Goal: Task Accomplishment & Management: Manage account settings

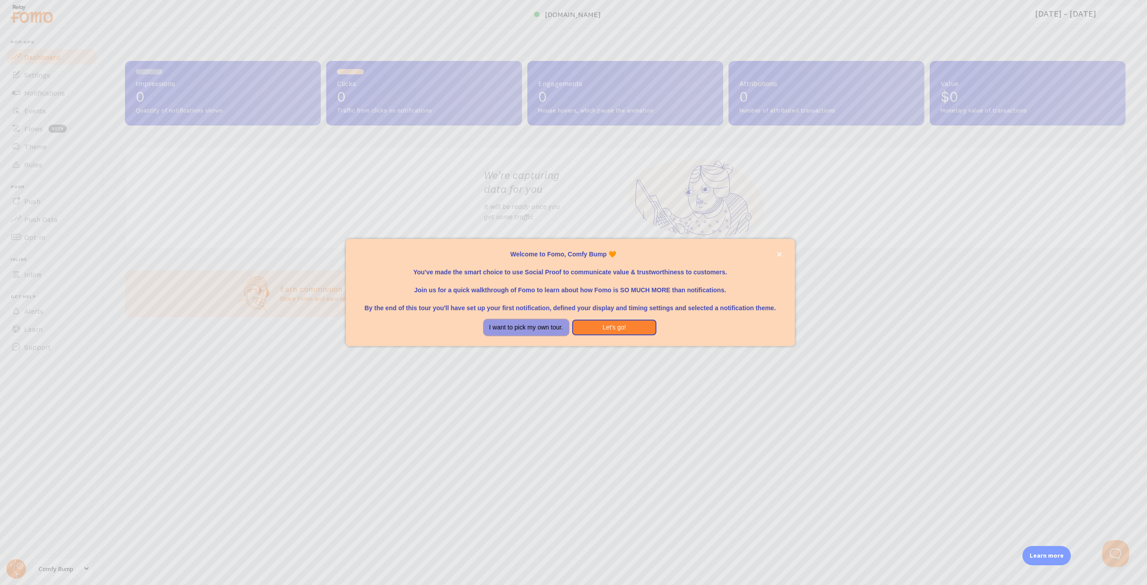
click at [549, 327] on button "I want to pick my own tour." at bounding box center [526, 327] width 85 height 16
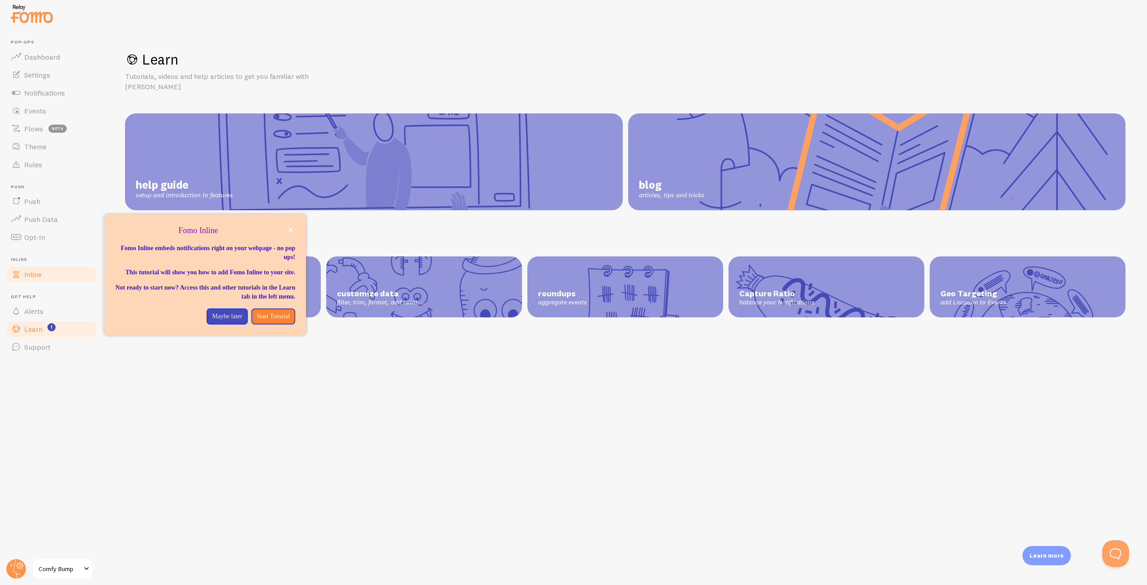
click at [35, 275] on span "Inline" at bounding box center [32, 274] width 17 height 9
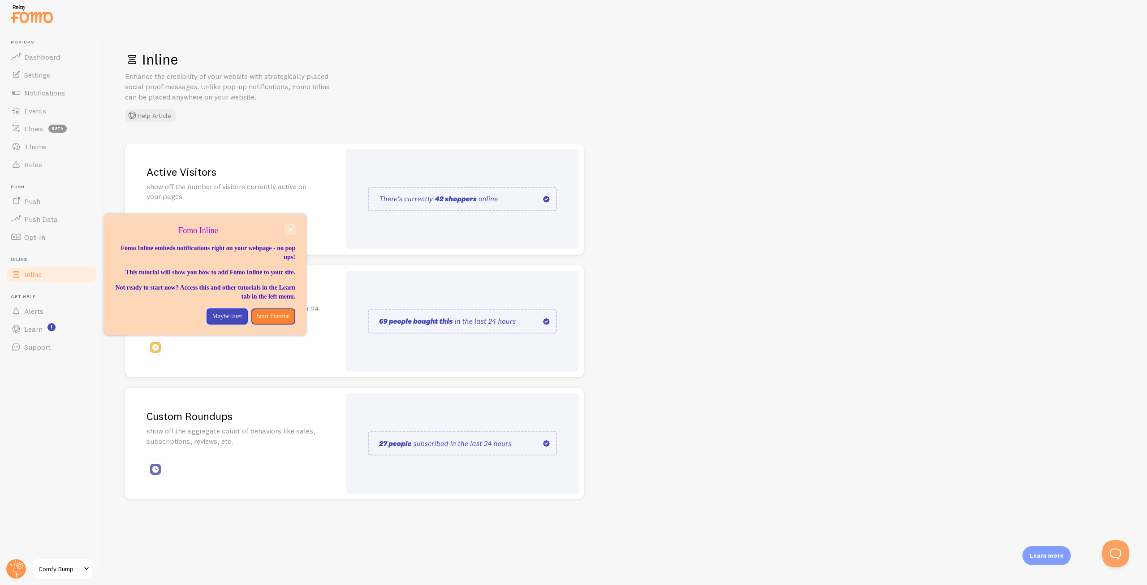
click at [288, 229] on icon "close," at bounding box center [290, 229] width 5 height 5
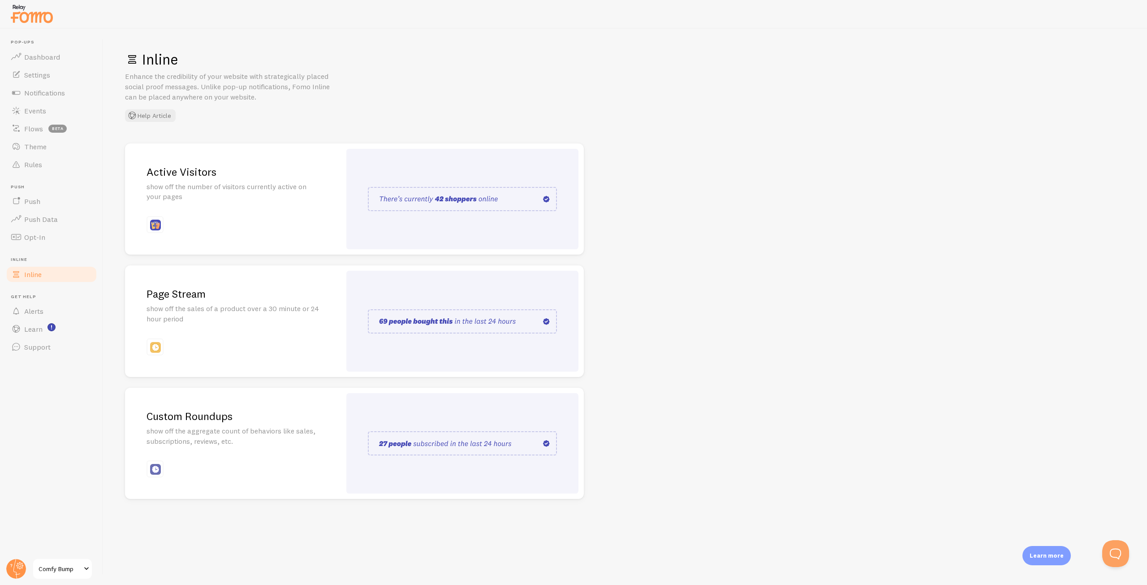
click at [290, 322] on p "show off the sales of a product over a 30 minute or 24 hour period" at bounding box center [233, 313] width 173 height 21
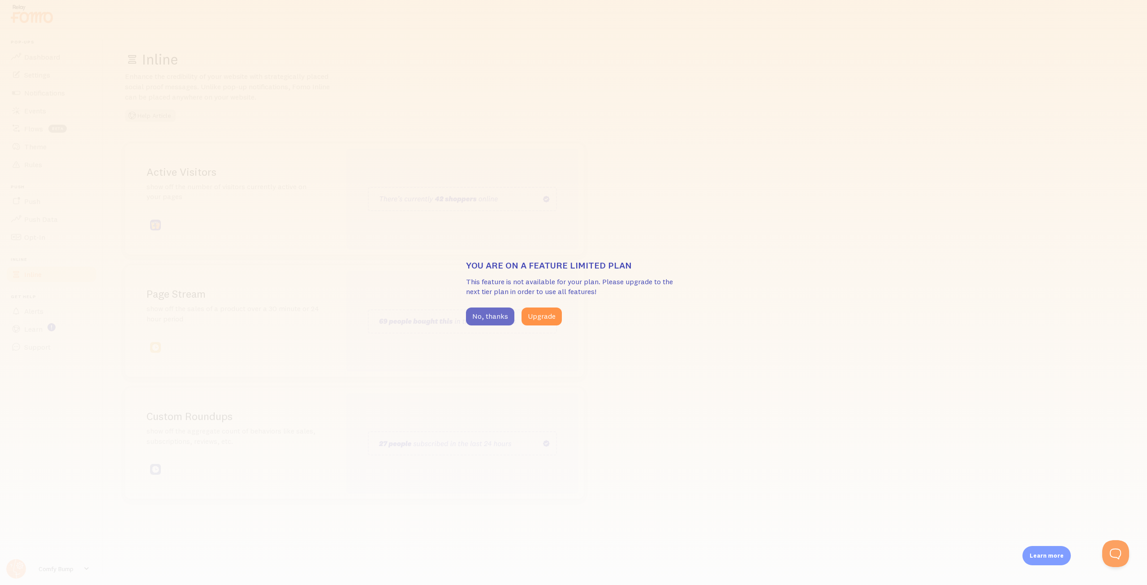
click at [495, 319] on button "No, thanks" at bounding box center [490, 316] width 48 height 18
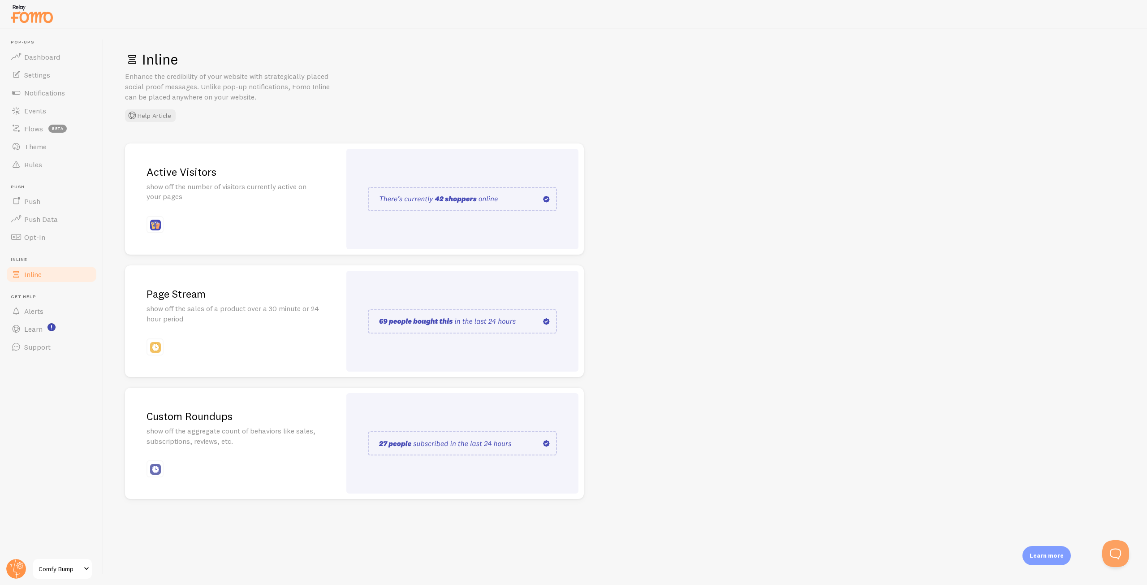
click at [238, 212] on div "Active Visitors show off the number of visitors currently active on your pages" at bounding box center [233, 199] width 216 height 112
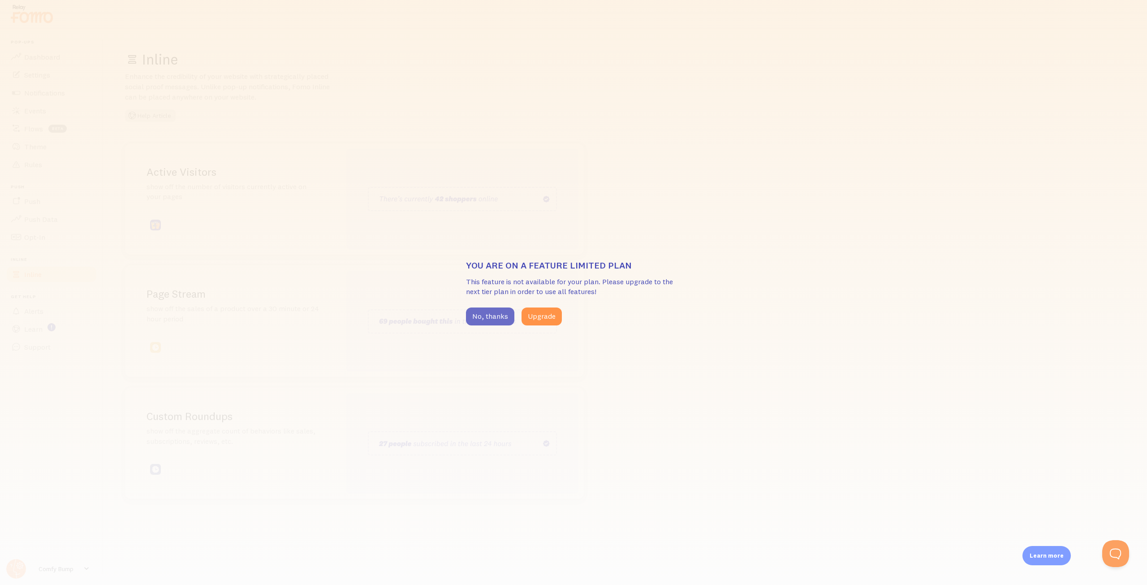
click at [487, 318] on button "No, thanks" at bounding box center [490, 316] width 48 height 18
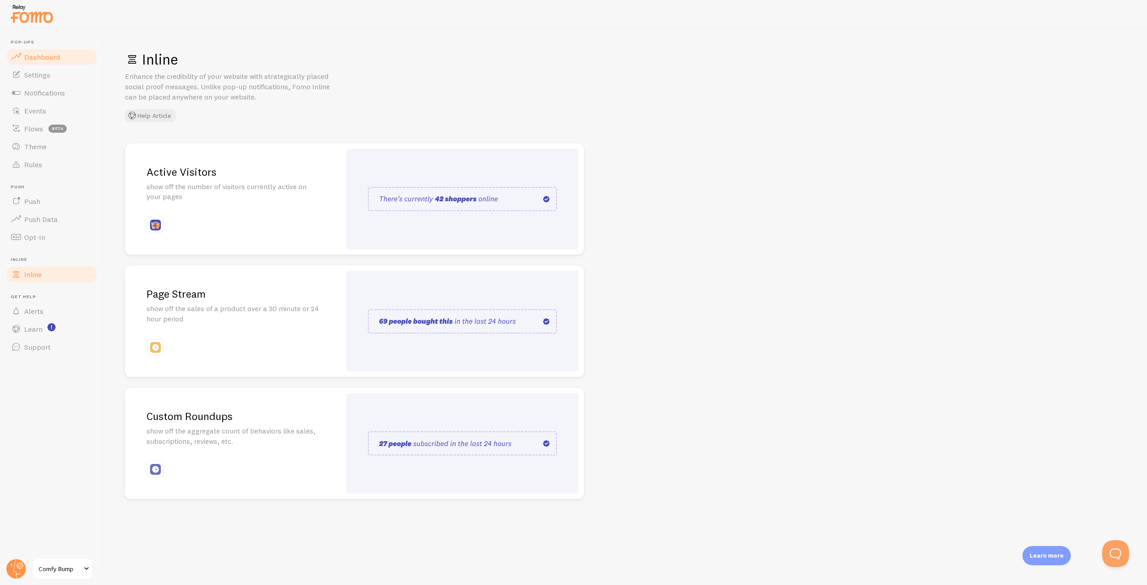
click at [56, 61] on span "Dashboard" at bounding box center [42, 56] width 36 height 9
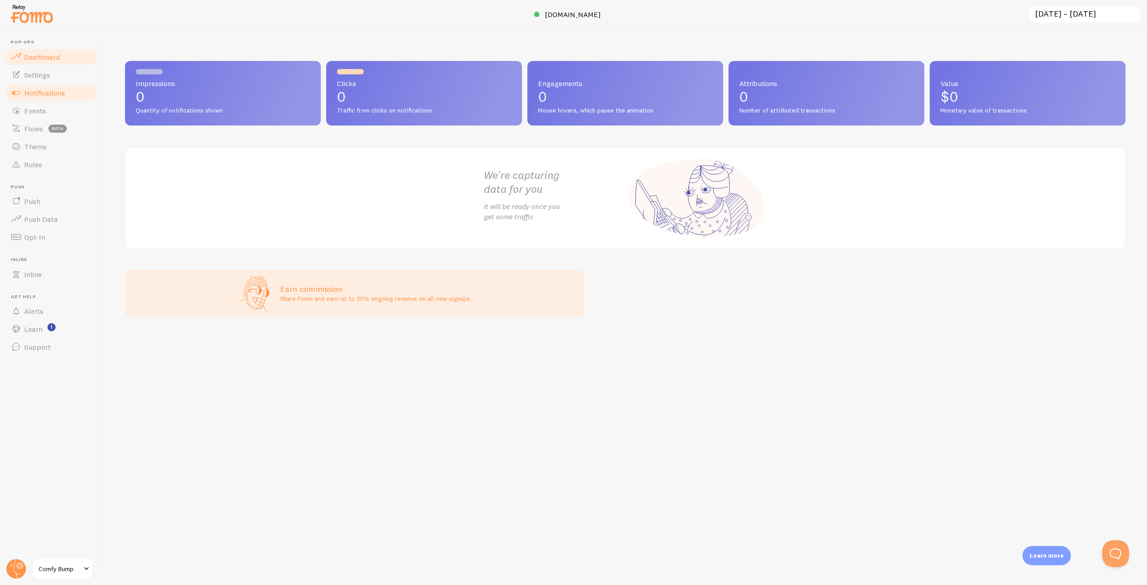
click at [63, 99] on link "Notifications" at bounding box center [51, 93] width 92 height 18
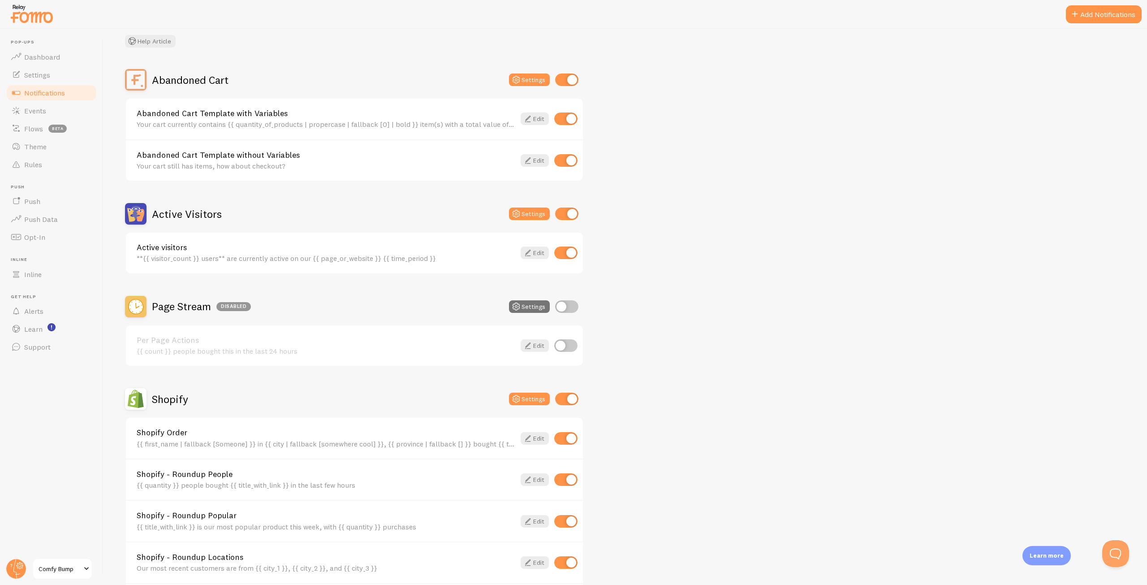
scroll to position [134, 0]
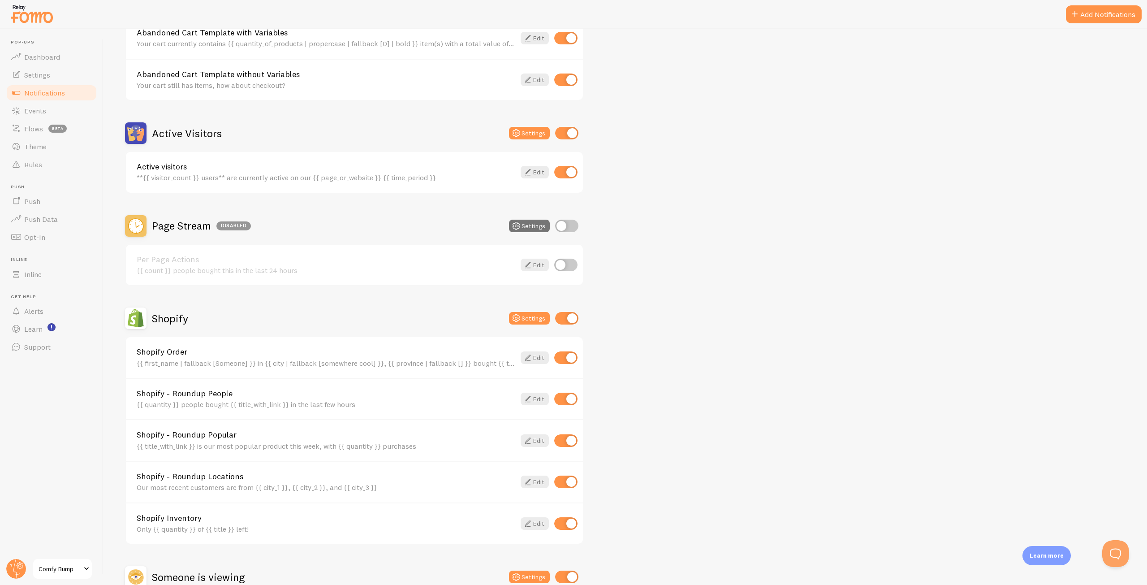
click at [563, 227] on input "checkbox" at bounding box center [566, 226] width 23 height 13
checkbox input "true"
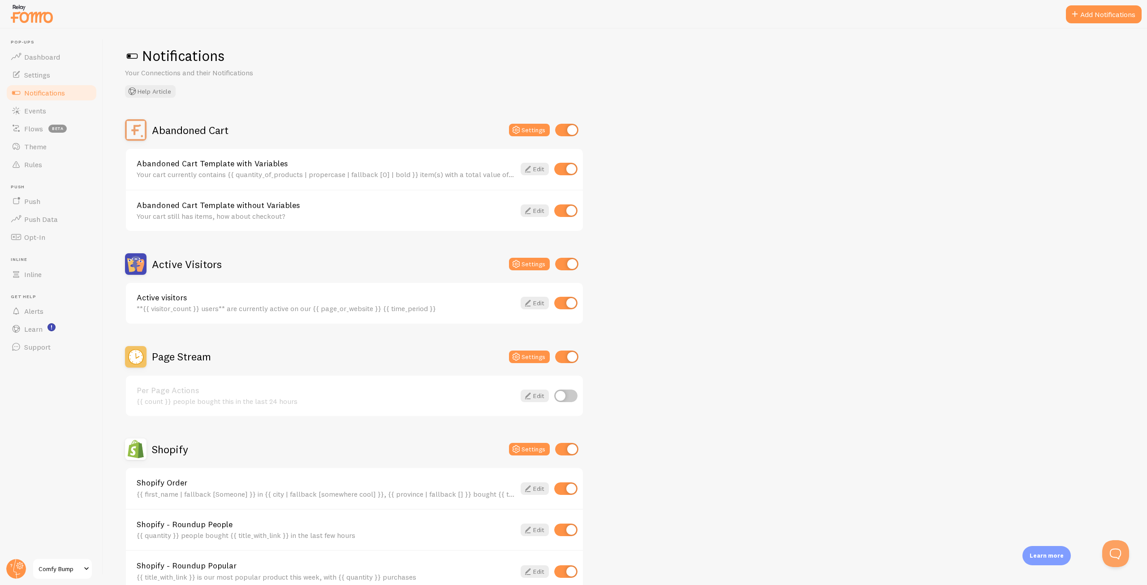
scroll to position [0, 0]
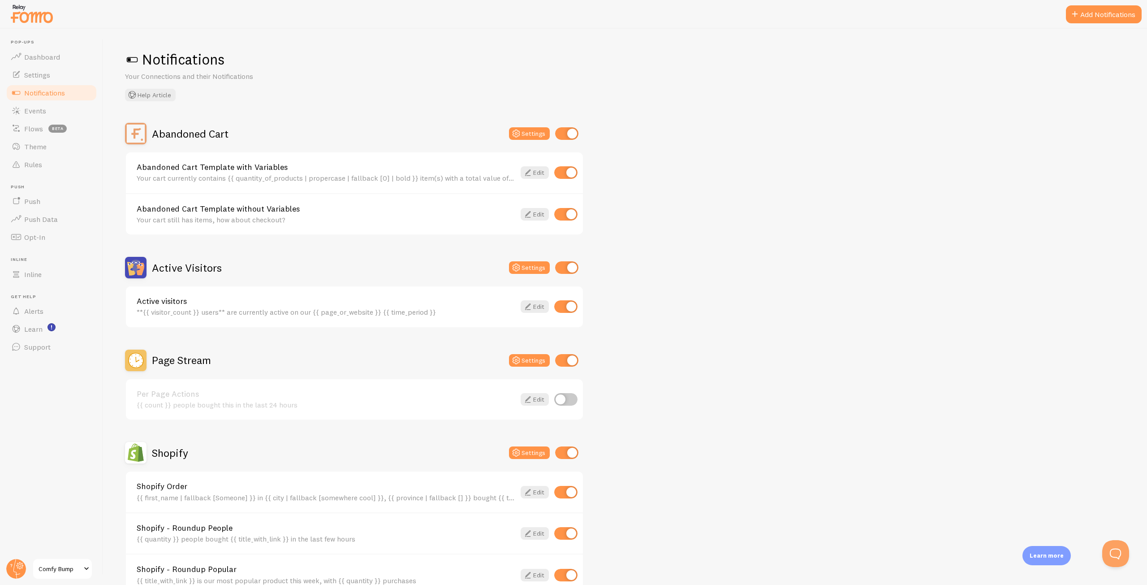
click at [565, 397] on input "checkbox" at bounding box center [565, 399] width 23 height 13
checkbox input "true"
click at [534, 398] on link "Edit" at bounding box center [535, 399] width 28 height 13
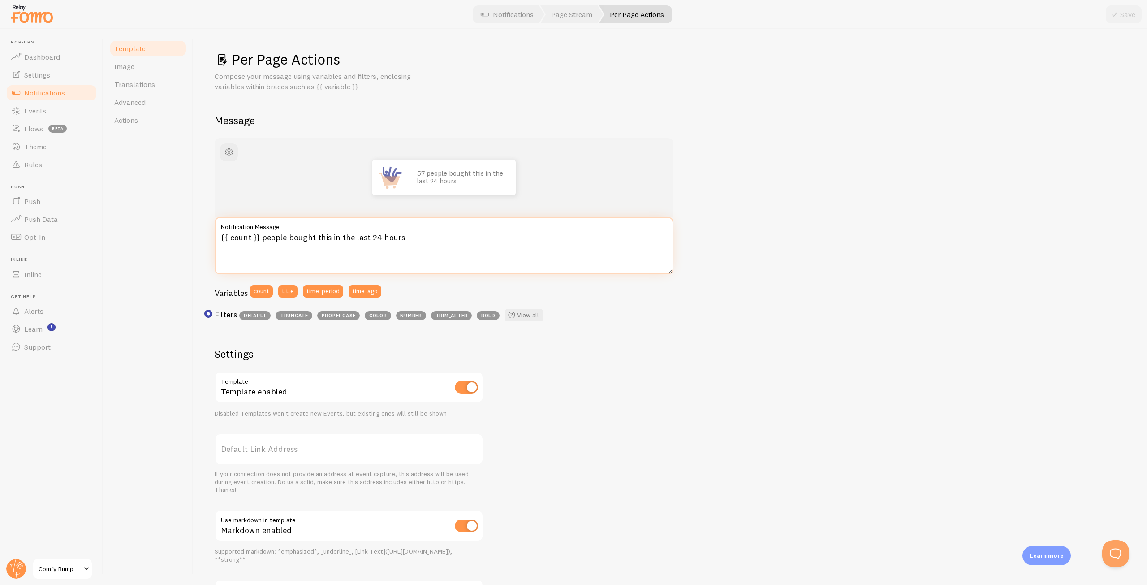
click at [300, 237] on textarea "{{ count }} people bought this in the last 24 hours" at bounding box center [444, 245] width 459 height 57
click at [134, 49] on span "Template" at bounding box center [129, 48] width 31 height 9
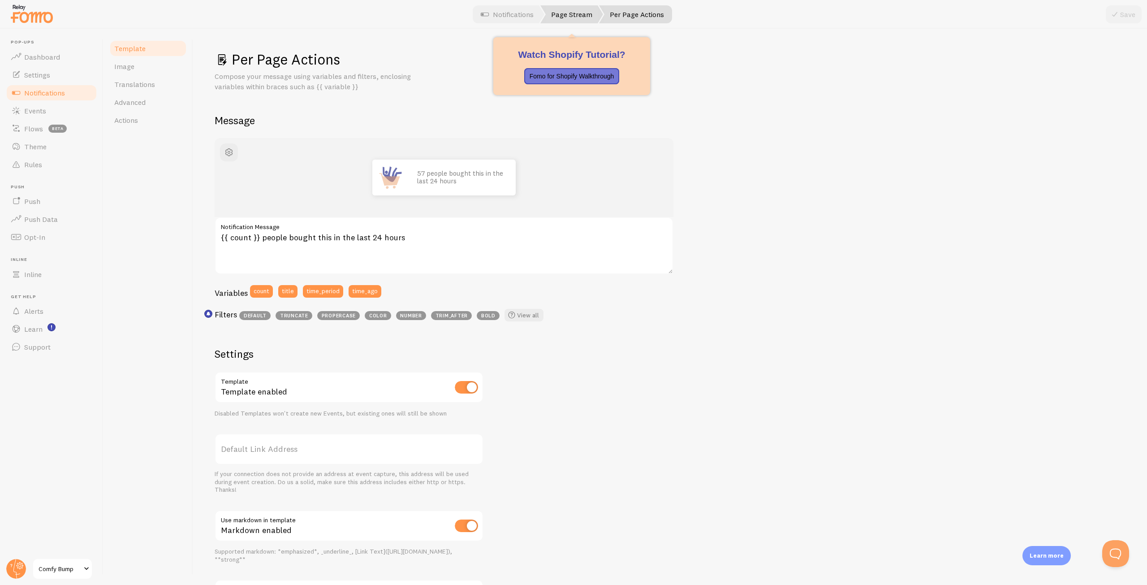
click at [556, 11] on link "Page Stream" at bounding box center [571, 14] width 63 height 18
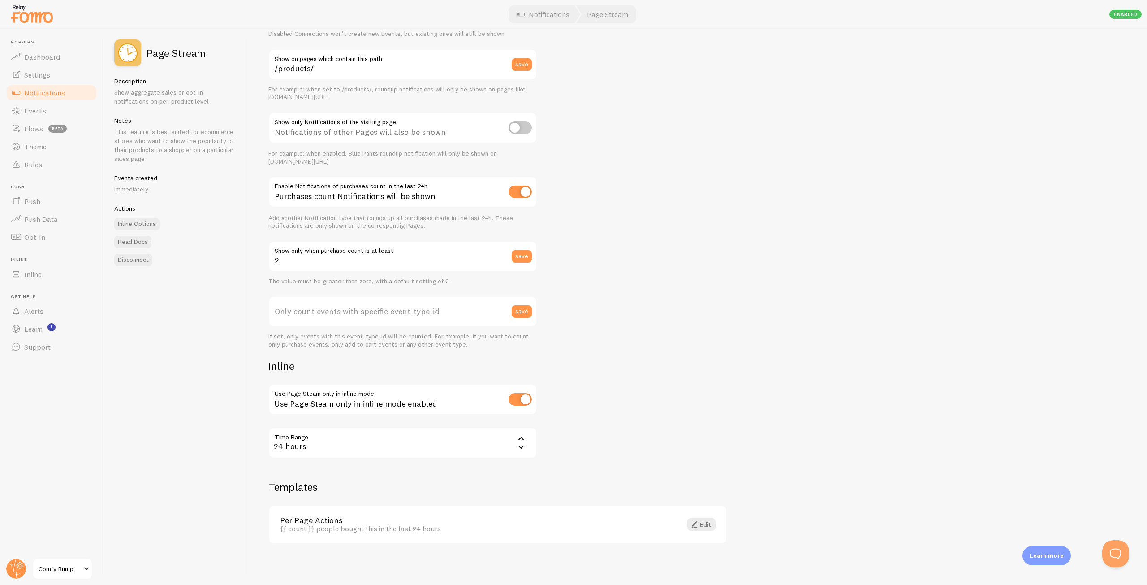
scroll to position [84, 0]
click at [698, 523] on span at bounding box center [694, 522] width 11 height 11
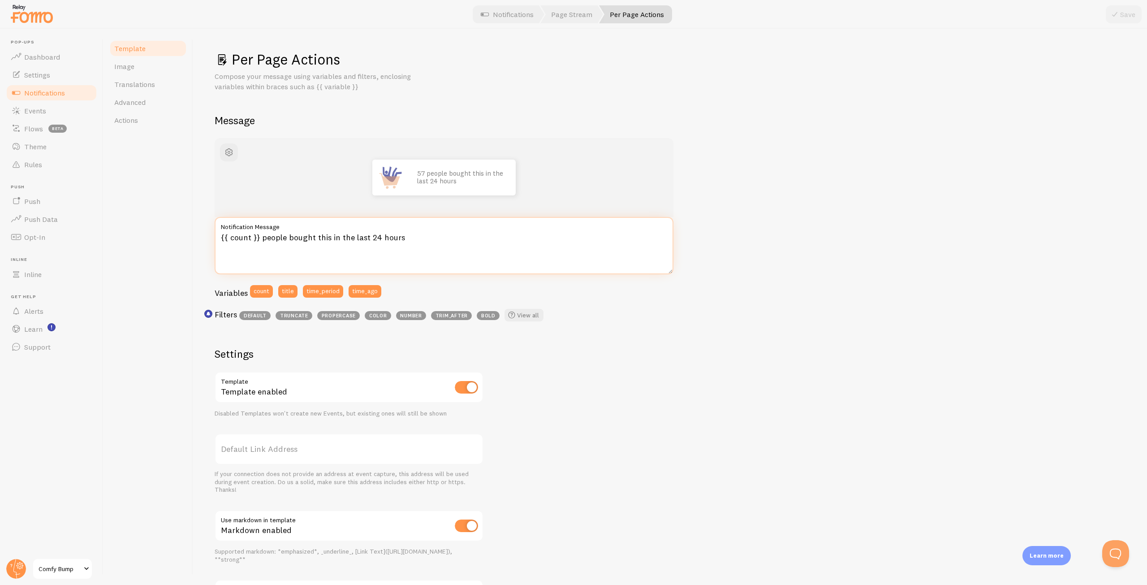
click at [301, 234] on textarea "{{ count }} people bought this in the last 24 hours" at bounding box center [444, 245] width 459 height 57
click at [143, 70] on link "Image" at bounding box center [148, 66] width 78 height 18
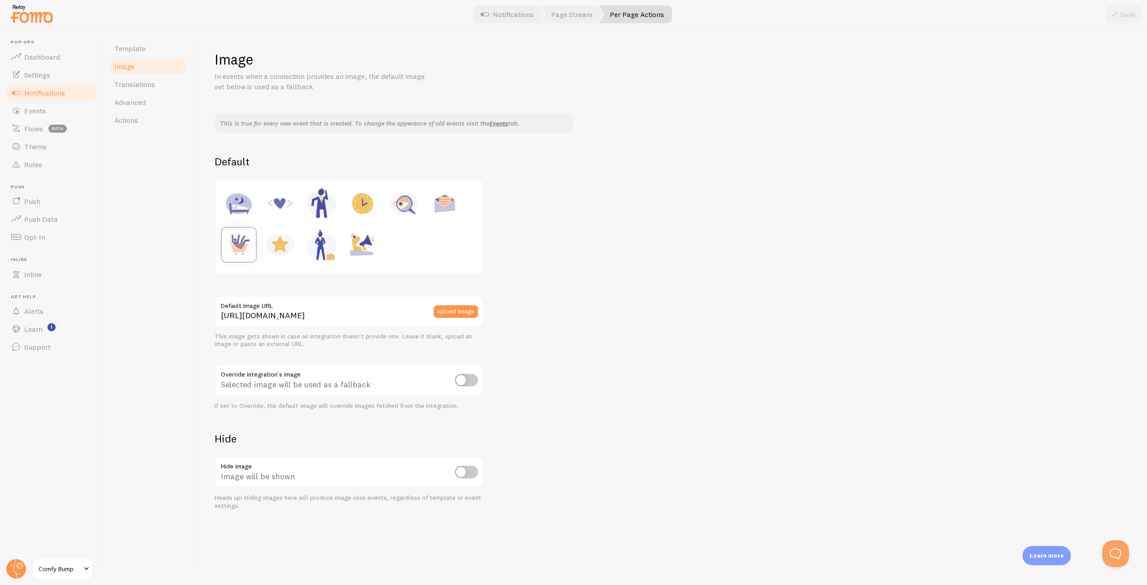
click at [411, 244] on div at bounding box center [349, 227] width 256 height 82
click at [154, 88] on link "Translations" at bounding box center [148, 84] width 78 height 18
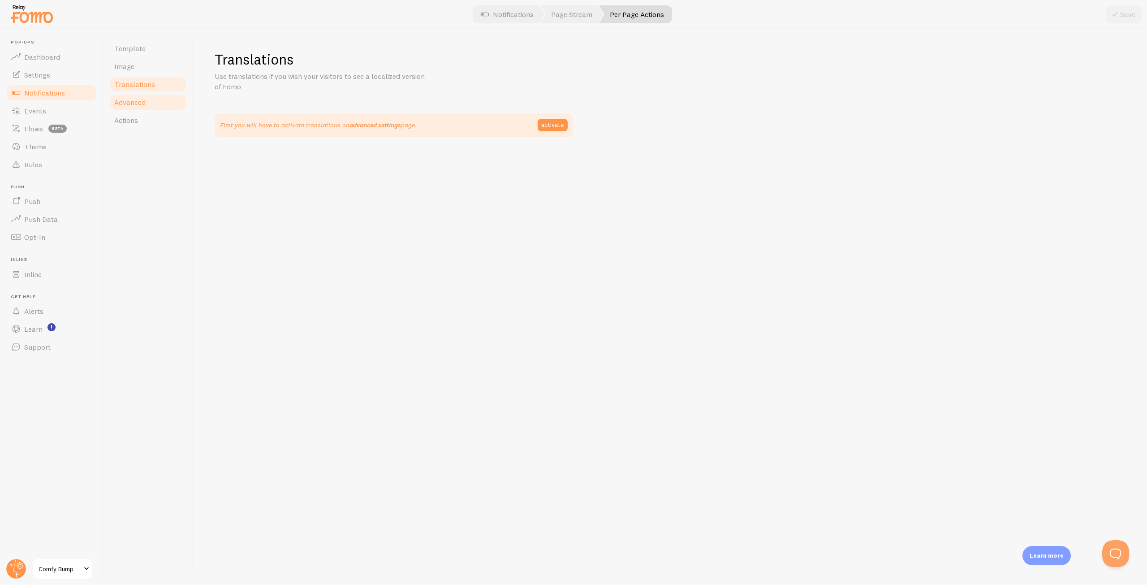
click at [151, 98] on link "Advanced" at bounding box center [148, 102] width 78 height 18
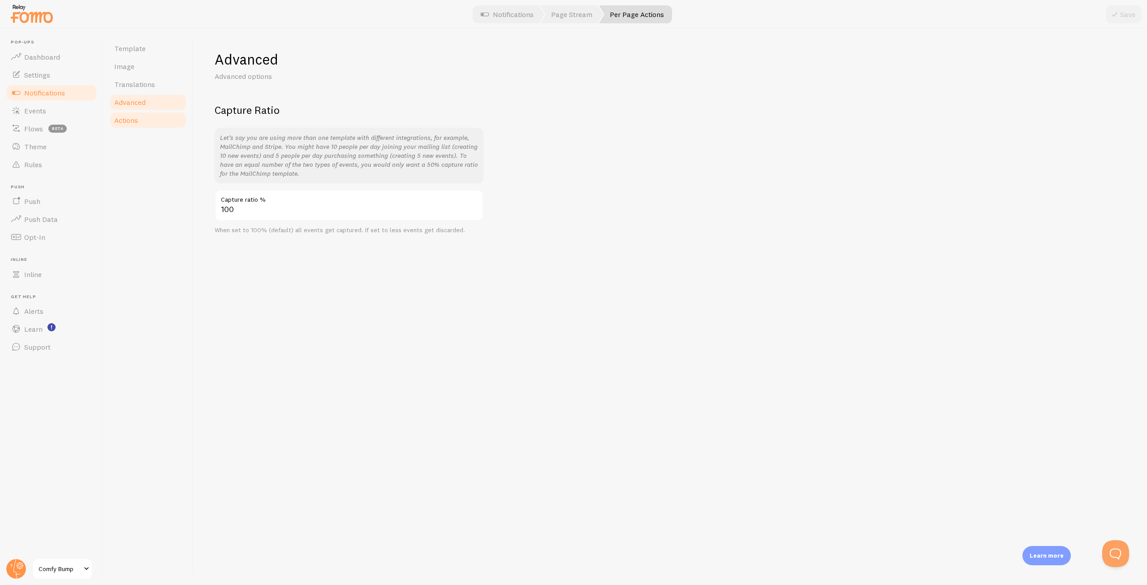
click at [146, 120] on link "Actions" at bounding box center [148, 120] width 78 height 18
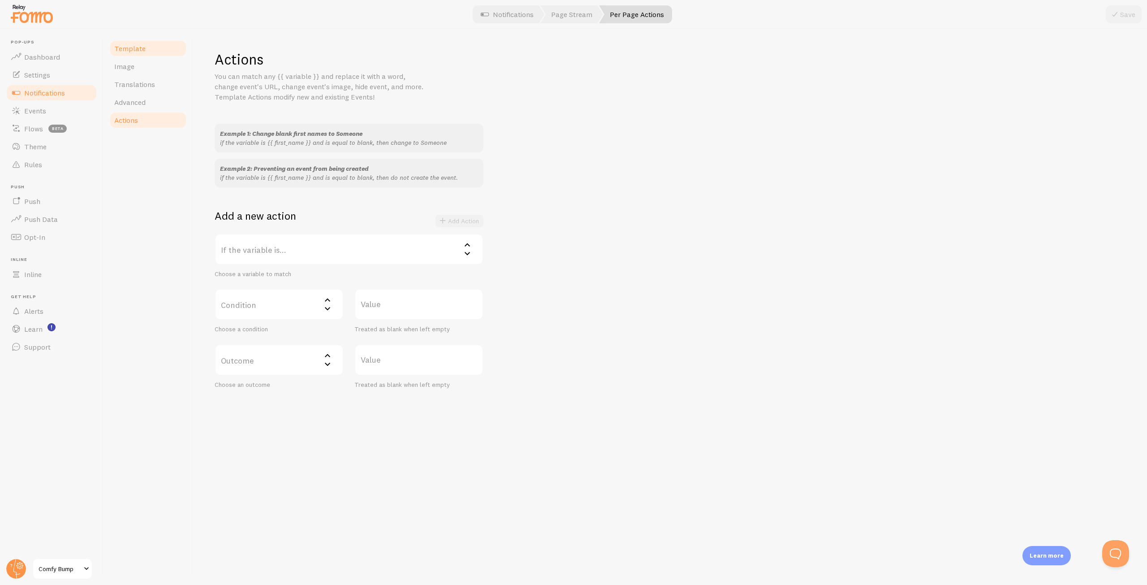
click at [159, 49] on link "Template" at bounding box center [148, 48] width 78 height 18
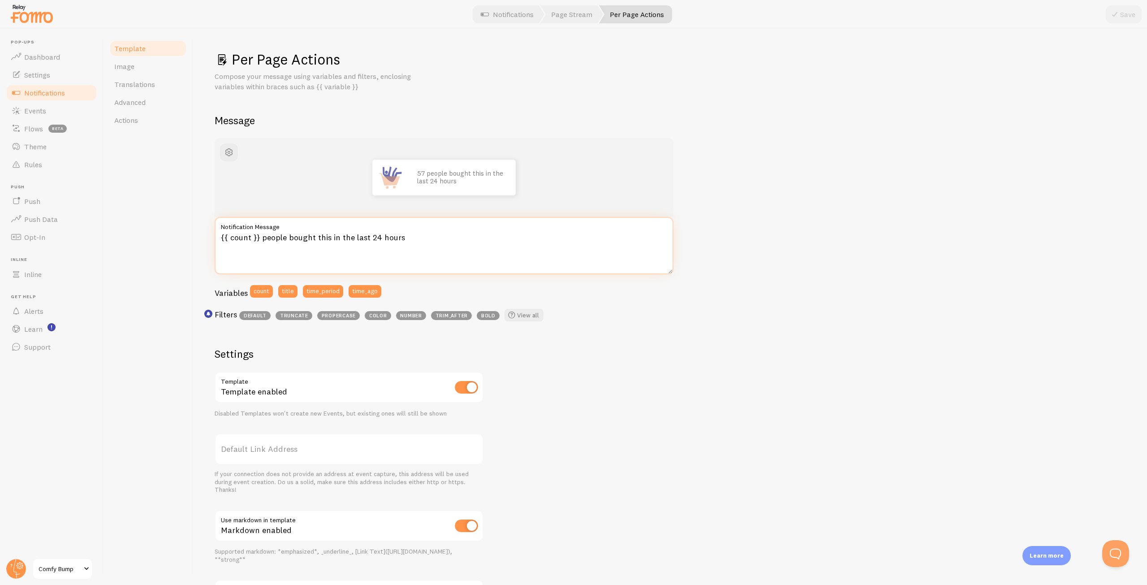
click at [241, 239] on textarea "{{ count }} people bought this in the last 24 hours" at bounding box center [444, 245] width 459 height 57
click at [244, 238] on textarea "{{ count }} people bought this in the last 24 hours" at bounding box center [444, 245] width 459 height 57
drag, startPoint x: 250, startPoint y: 237, endPoint x: 270, endPoint y: 235, distance: 20.2
click at [250, 237] on textarea "{{ count }} people bought this in the last 24 hours" at bounding box center [444, 245] width 459 height 57
click at [755, 341] on div "57 people bought this in the last 24 hours {{ count+1 }} people bought this in …" at bounding box center [670, 385] width 911 height 494
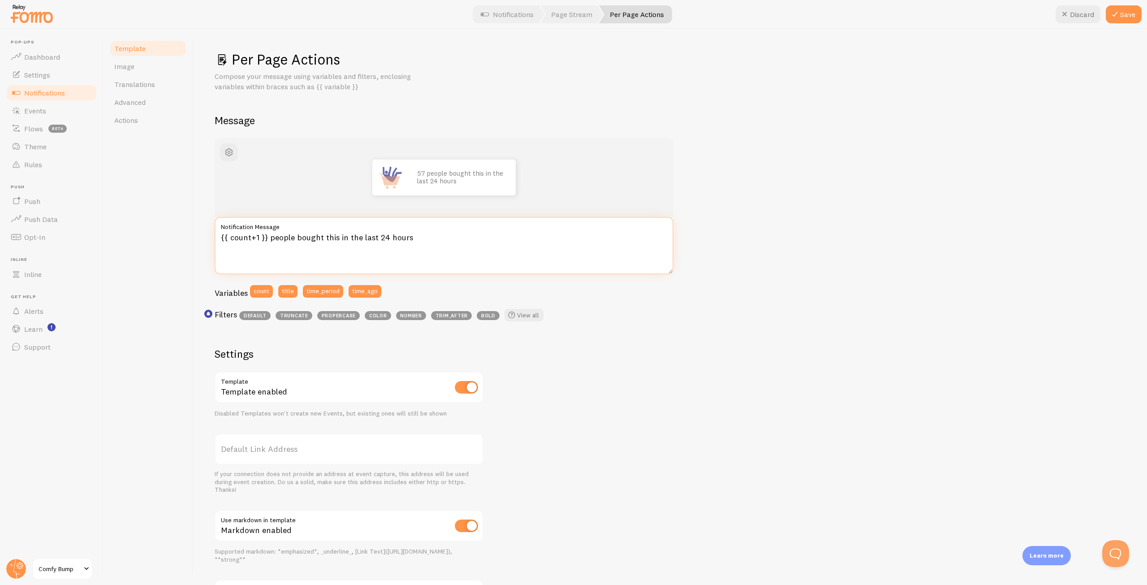
click at [259, 236] on textarea "{{ count+1 }} people bought this in the last 24 hours" at bounding box center [444, 245] width 459 height 57
click at [788, 285] on div "57 people bought this in the last 24 hours {{ count+2 }} people bought this in …" at bounding box center [670, 385] width 911 height 494
click at [261, 238] on textarea "{{ count+2 }} people bought this in the last 24 hours" at bounding box center [444, 245] width 459 height 57
click at [761, 272] on div "57 people bought this in the last 24 hours {{ count }} people bought this in th…" at bounding box center [670, 385] width 911 height 494
click at [291, 293] on button "title" at bounding box center [287, 291] width 19 height 13
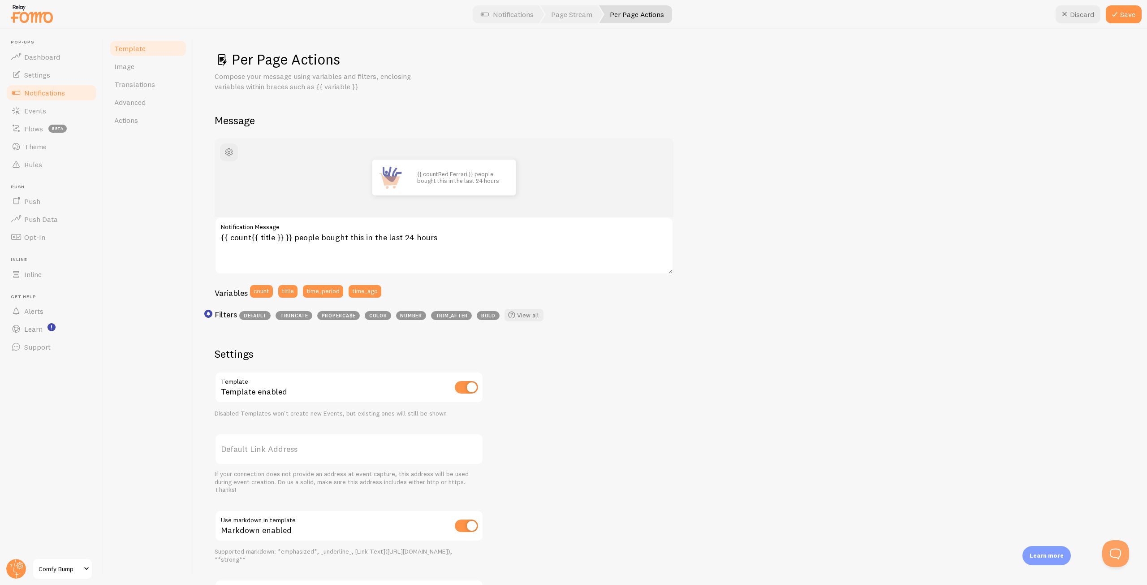
click at [766, 282] on div "{{ countRed Ferrari }} people bought this in the last 24 hours {{ count{{ title…" at bounding box center [670, 385] width 911 height 494
drag, startPoint x: 280, startPoint y: 237, endPoint x: 393, endPoint y: 222, distance: 113.9
click at [254, 236] on textarea "{{ count{{ title }} }} people bought this in the last 24 hours" at bounding box center [444, 245] width 459 height 57
click at [530, 316] on link "View all" at bounding box center [524, 315] width 39 height 13
click at [231, 237] on textarea "{{ count }} people bought this in the last 24 hours" at bounding box center [444, 245] width 459 height 57
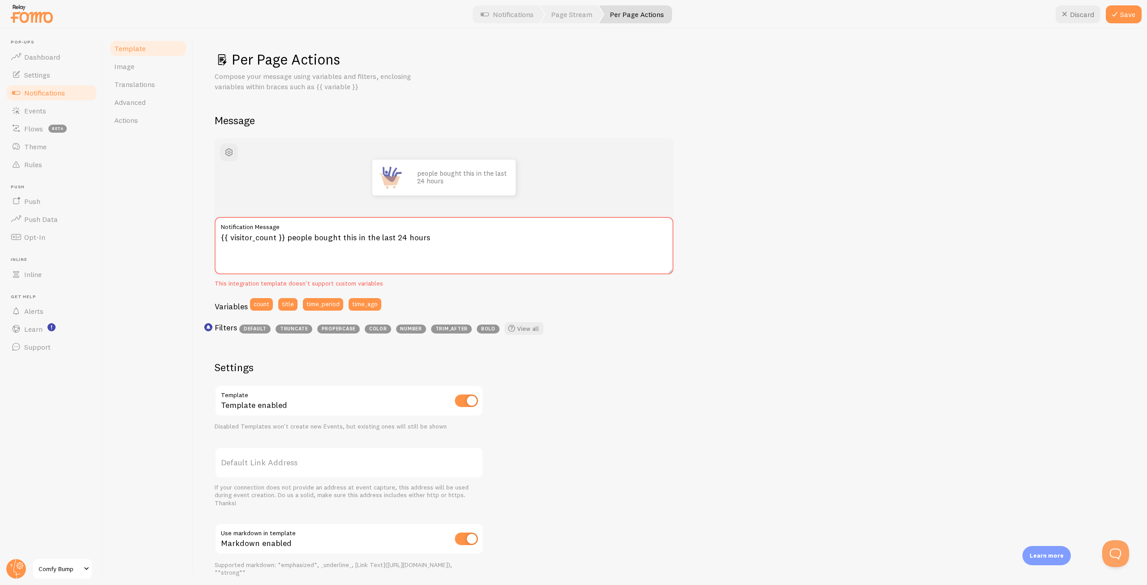
click at [794, 267] on div "people bought this in the last 24 hours {{ visitor_count }} people bought this …" at bounding box center [670, 391] width 911 height 507
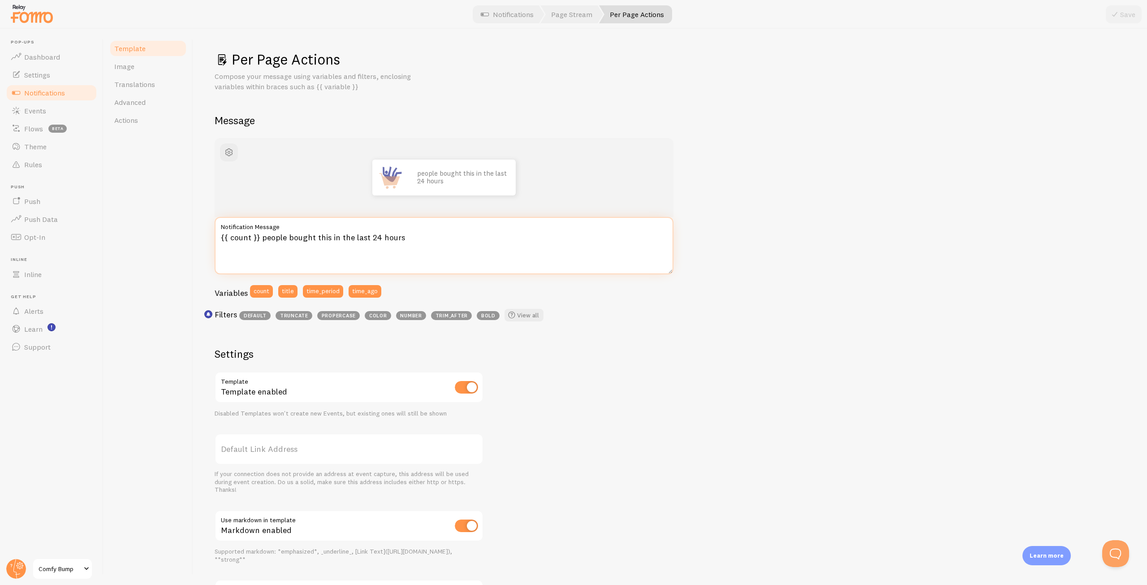
type textarea "{{ count }} people bought this in the last 24 hours"
click at [740, 306] on div "57 people bought this in the last 24 hours {{ count }} people bought this in th…" at bounding box center [670, 385] width 911 height 494
click at [57, 113] on link "Events" at bounding box center [51, 111] width 92 height 18
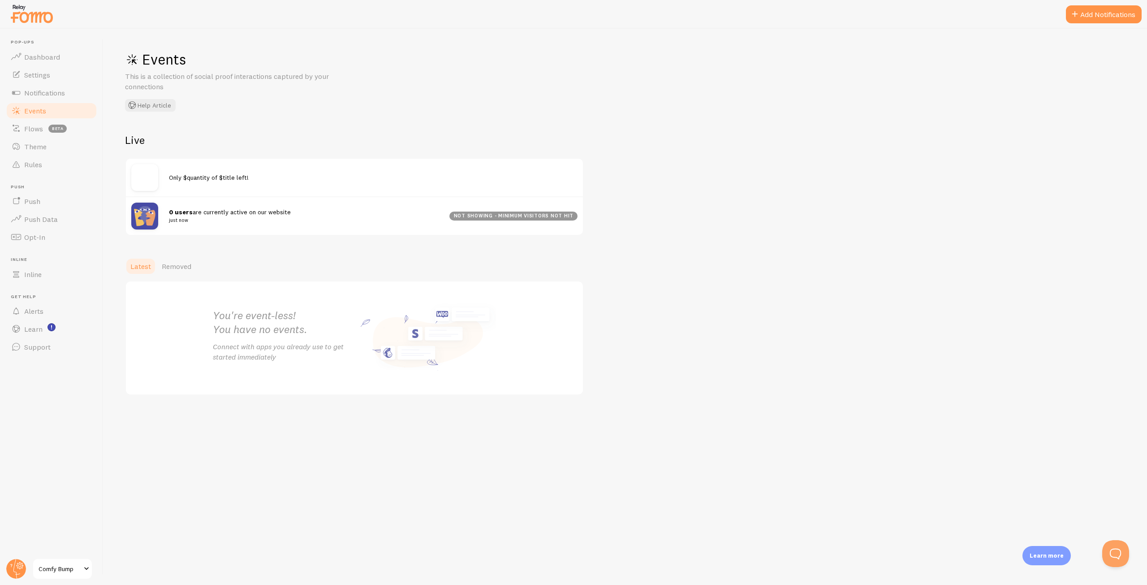
click at [181, 209] on strong "0 users" at bounding box center [181, 212] width 24 height 8
click at [139, 216] on img at bounding box center [144, 216] width 27 height 27
click at [142, 169] on img at bounding box center [144, 177] width 27 height 27
click at [1090, 10] on button "Add Notifications" at bounding box center [1104, 14] width 76 height 18
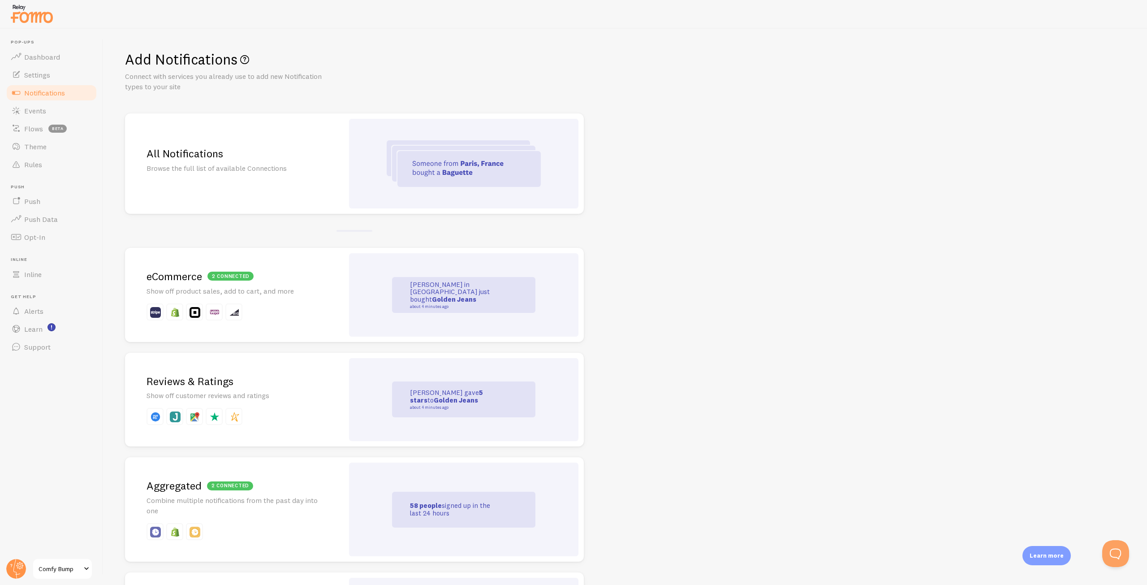
drag, startPoint x: 644, startPoint y: 483, endPoint x: 601, endPoint y: 190, distance: 295.3
click at [328, 295] on div "2 connected eCommerce Show off product sales, add to cart, and more" at bounding box center [234, 295] width 219 height 94
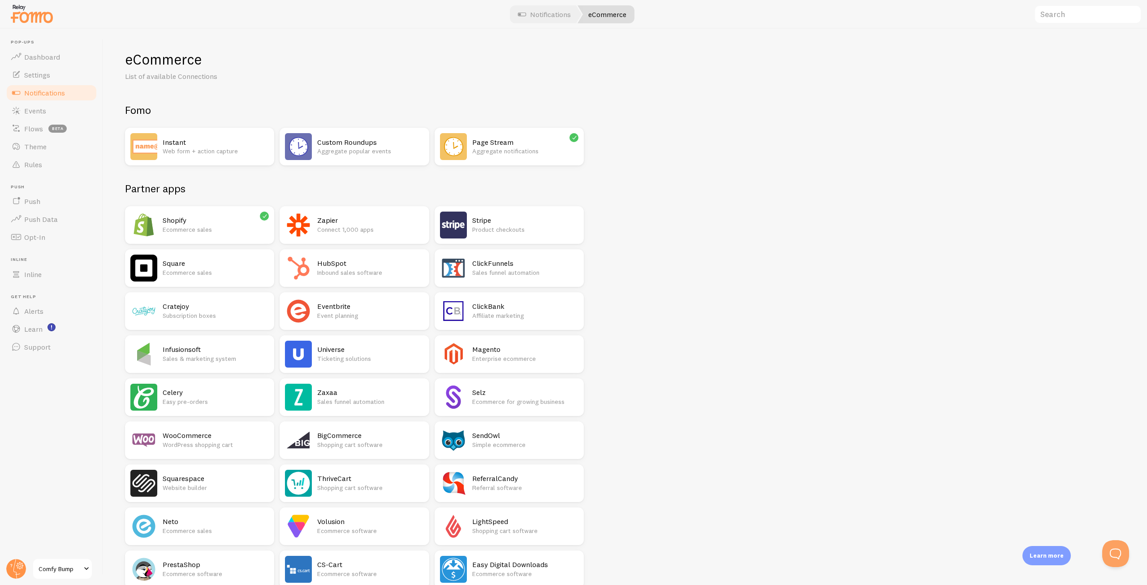
click at [675, 220] on div "Fomo Instant Web form + action capture Custom Roundups Aggregate popular events…" at bounding box center [625, 492] width 1001 height 778
click at [62, 92] on span "Notifications" at bounding box center [44, 92] width 41 height 9
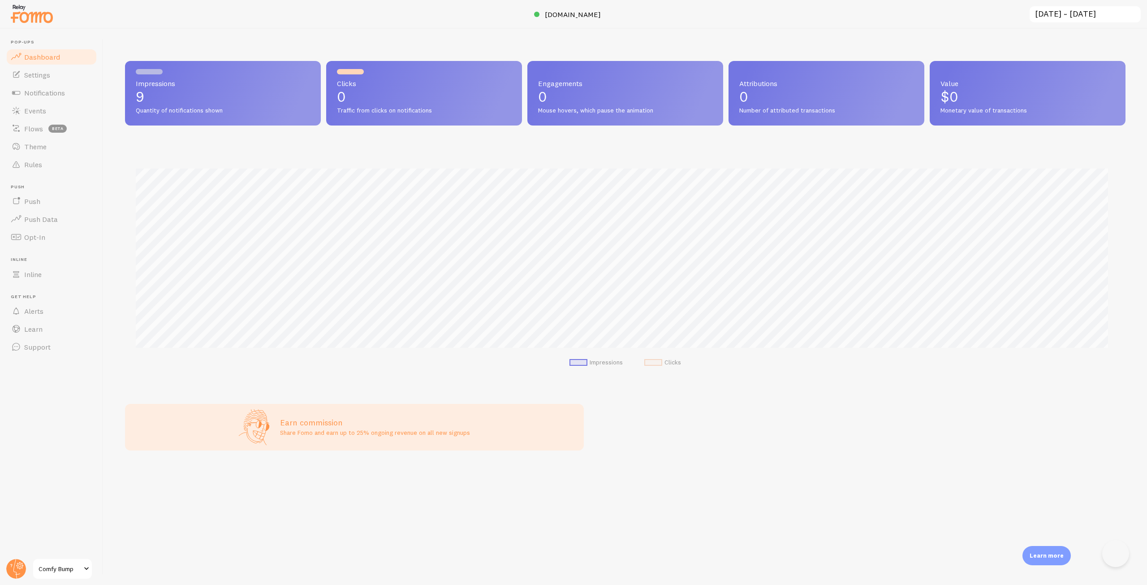
scroll to position [447848, 447082]
